Goal: Information Seeking & Learning: Learn about a topic

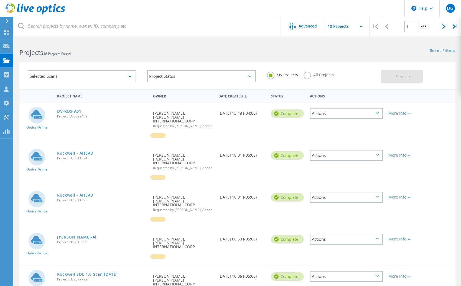
click at [75, 110] on link "DV-RDS-A01" at bounding box center [69, 111] width 24 height 4
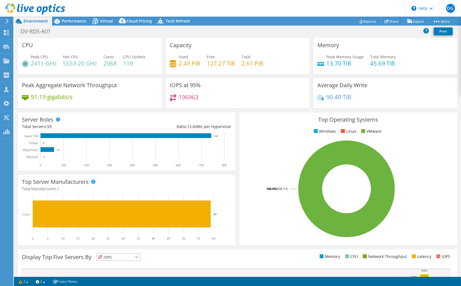
select select "USD"
click at [78, 20] on span "Performance" at bounding box center [74, 20] width 24 height 5
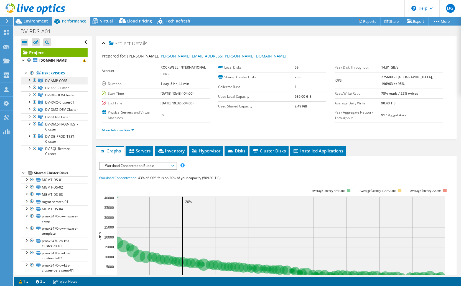
click at [62, 82] on span "DV-AMP-CORE" at bounding box center [56, 80] width 22 height 5
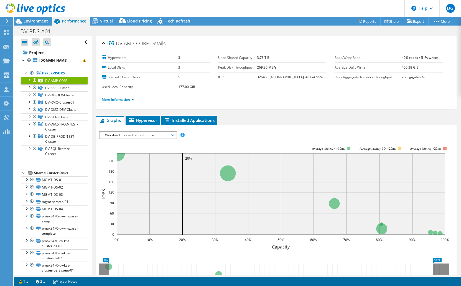
click at [29, 81] on div at bounding box center [29, 80] width 6 height 6
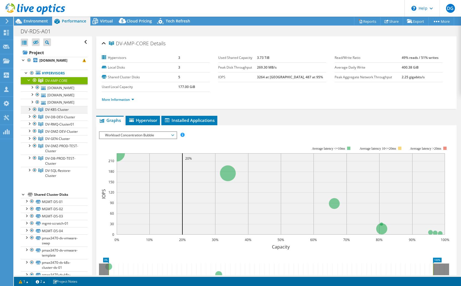
click at [29, 108] on div at bounding box center [29, 109] width 6 height 6
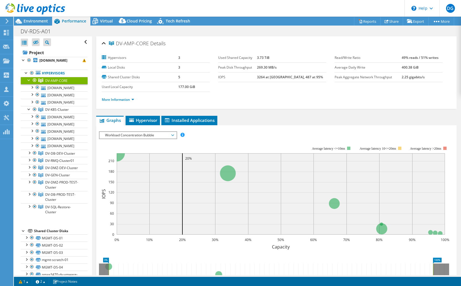
click at [27, 80] on div at bounding box center [29, 80] width 6 height 6
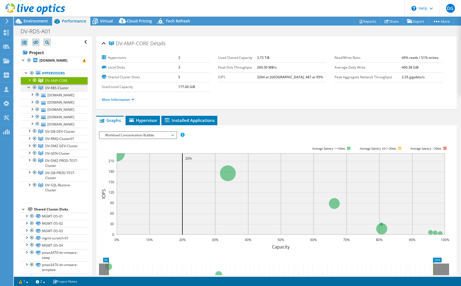
click at [28, 88] on div at bounding box center [29, 87] width 6 height 6
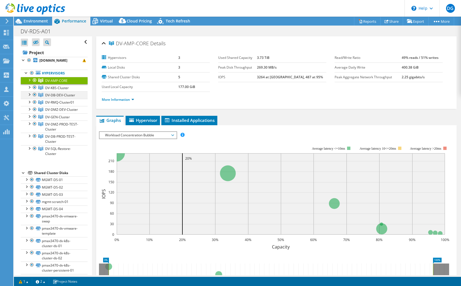
click at [29, 94] on div at bounding box center [29, 94] width 6 height 6
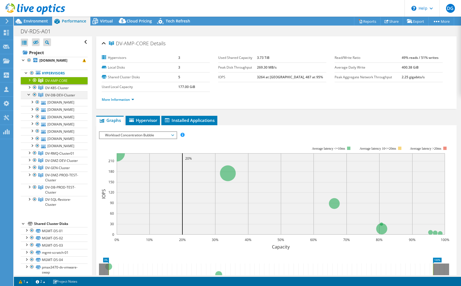
click at [28, 95] on div at bounding box center [29, 94] width 6 height 6
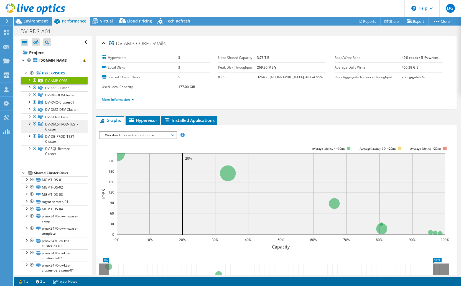
click at [29, 126] on link "DV-DMZ-PROD-TEST-Cluster" at bounding box center [54, 126] width 67 height 12
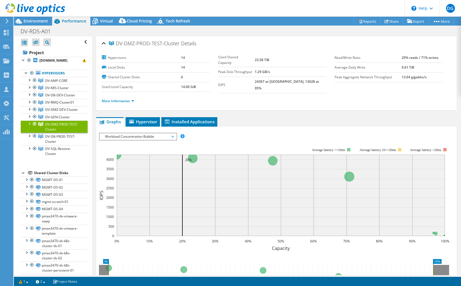
click at [29, 125] on div at bounding box center [29, 123] width 6 height 6
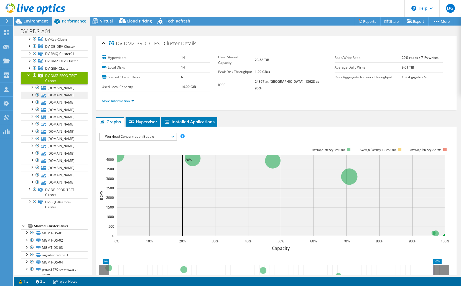
scroll to position [57, 0]
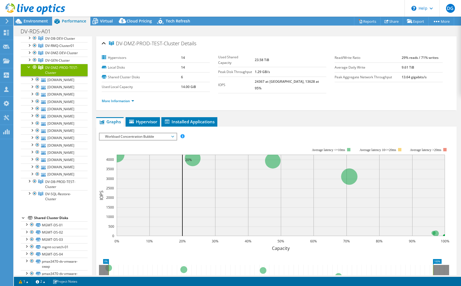
click at [27, 66] on div at bounding box center [29, 67] width 6 height 6
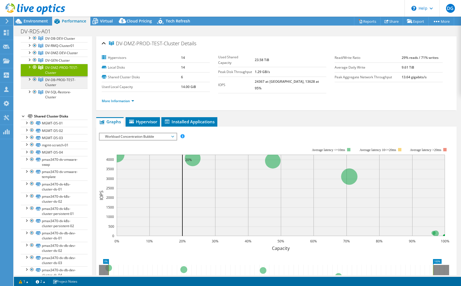
scroll to position [28, 0]
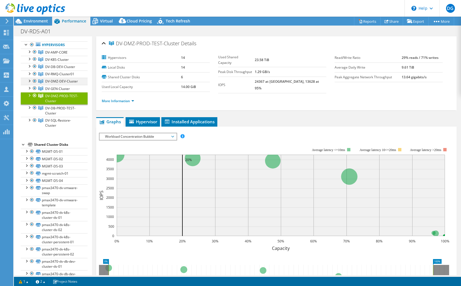
click at [28, 80] on div at bounding box center [29, 81] width 6 height 6
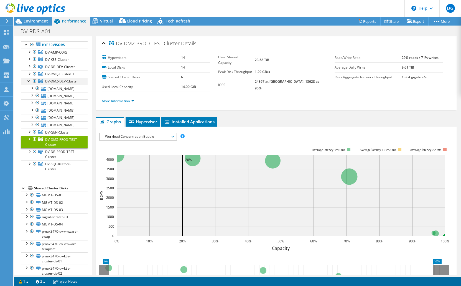
click at [30, 80] on div at bounding box center [29, 81] width 6 height 6
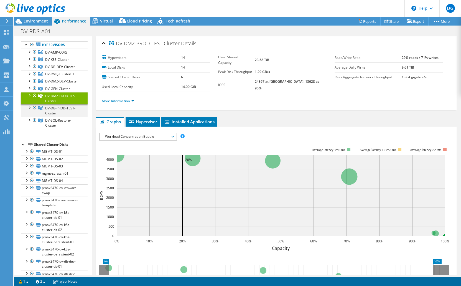
click at [31, 107] on div at bounding box center [29, 107] width 6 height 6
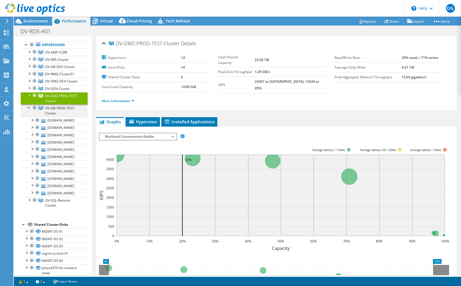
click at [29, 108] on div at bounding box center [29, 107] width 6 height 6
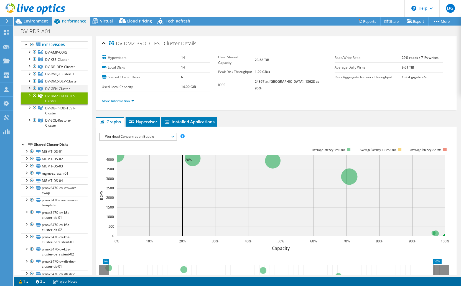
click at [30, 89] on div at bounding box center [29, 88] width 6 height 6
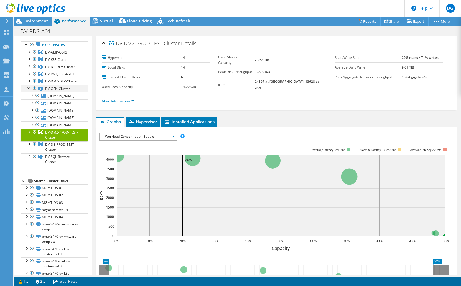
click at [30, 89] on div at bounding box center [29, 88] width 6 height 6
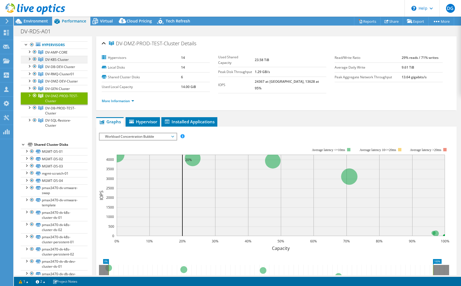
click at [29, 59] on div at bounding box center [29, 59] width 6 height 6
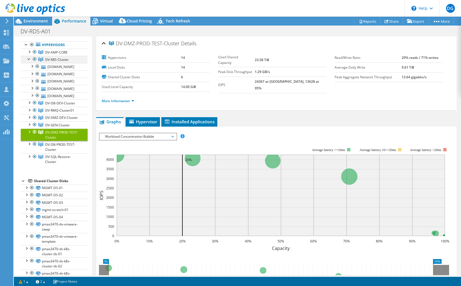
click at [29, 59] on div at bounding box center [29, 59] width 6 height 6
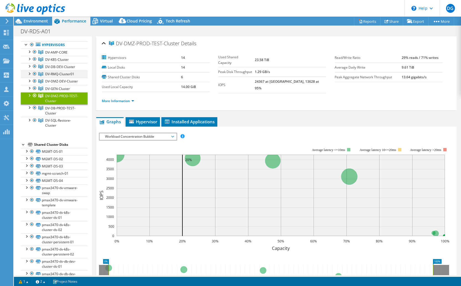
click at [29, 74] on div at bounding box center [29, 73] width 6 height 6
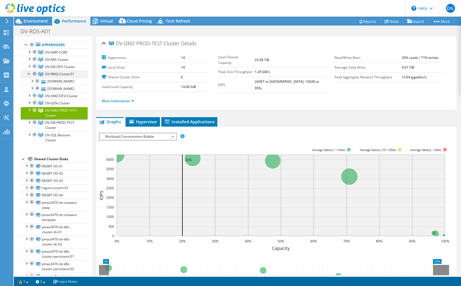
click at [29, 75] on div at bounding box center [29, 73] width 6 height 6
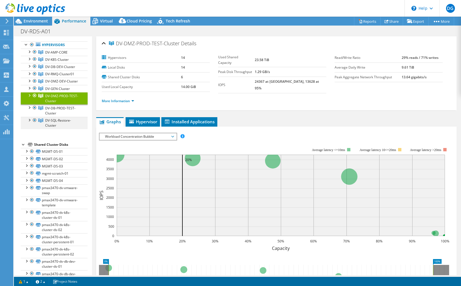
click at [29, 122] on div at bounding box center [29, 120] width 6 height 6
